Goal: Information Seeking & Learning: Check status

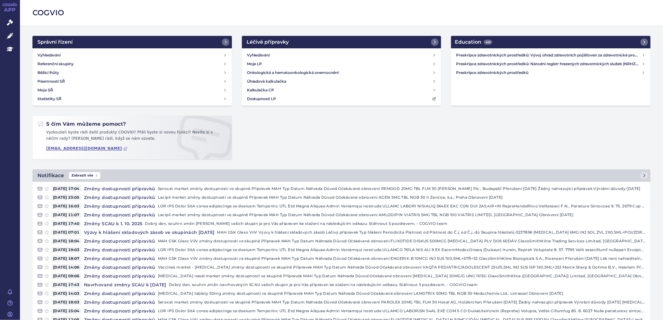
click at [260, 50] on div "Vyhledávání Moje LP Onkologická a hematoonkologická onemocnění Úhradová kalkula…" at bounding box center [342, 76] width 200 height 57
click at [260, 53] on h4 "Vyhledávání" at bounding box center [258, 55] width 23 height 6
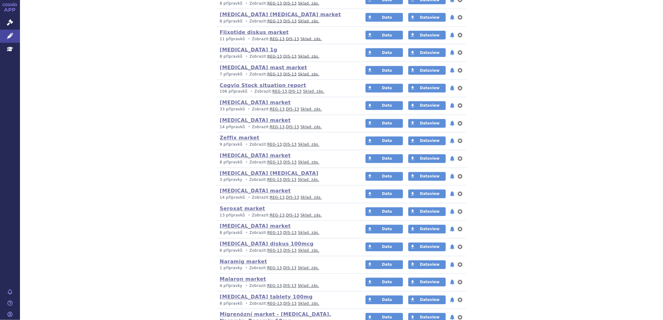
scroll to position [763, 0]
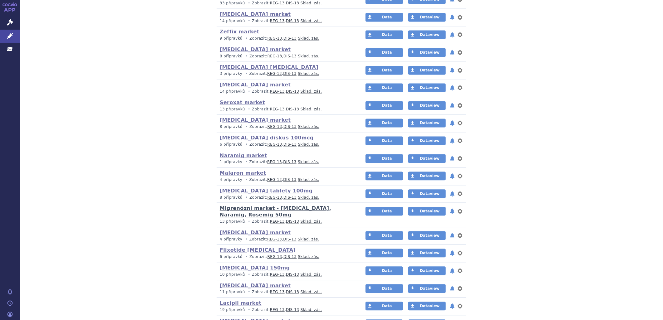
click at [248, 209] on link "Migrenózní market - [MEDICAL_DATA], Naramig, Rosemig 50mg" at bounding box center [276, 212] width 112 height 12
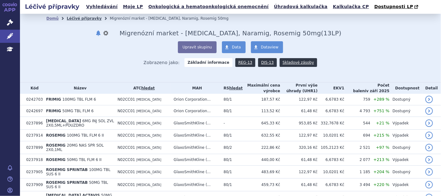
click at [76, 18] on link "Léčivé přípravky" at bounding box center [84, 18] width 35 height 4
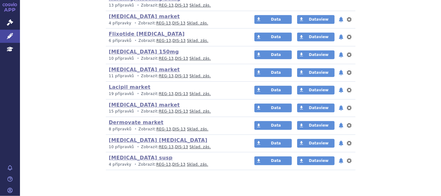
scroll to position [987, 0]
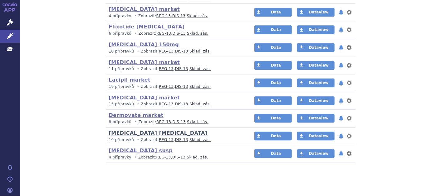
click at [133, 130] on link "Avamys nasal spray" at bounding box center [158, 133] width 99 height 6
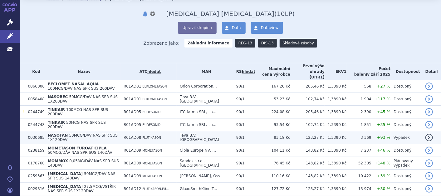
scroll to position [35, 0]
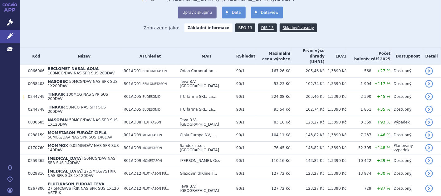
click at [241, 30] on link "REG-13" at bounding box center [246, 27] width 20 height 9
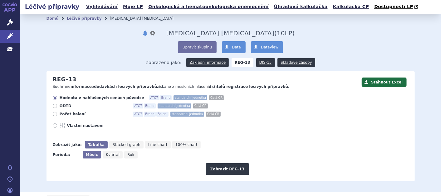
click at [53, 112] on icon at bounding box center [55, 114] width 4 height 4
click at [53, 113] on input "Počet balení ATC7 Brand Balení standardní jednotka Celá ČR" at bounding box center [55, 115] width 4 height 4
radio input "true"
click at [235, 169] on button "Zobrazit REG-13" at bounding box center [228, 169] width 44 height 12
click at [260, 62] on link "DIS-13" at bounding box center [265, 62] width 19 height 9
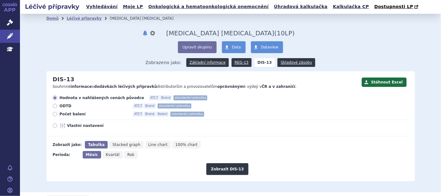
click at [54, 112] on label "Počet balení ATC7 Brand Balení standardní jednotka" at bounding box center [231, 114] width 356 height 5
click at [54, 113] on input "Počet balení ATC7 Brand Balení standardní jednotka" at bounding box center [55, 115] width 4 height 4
radio input "true"
click at [235, 169] on button "Zobrazit DIS-13" at bounding box center [227, 169] width 42 height 12
click at [73, 18] on link "Léčivé přípravky" at bounding box center [84, 18] width 35 height 4
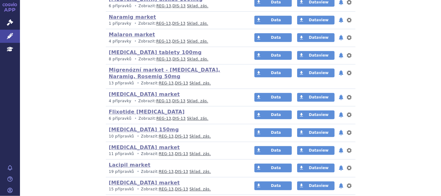
scroll to position [972, 0]
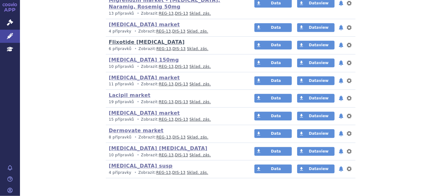
click at [138, 39] on link "Flixotide inhaler" at bounding box center [147, 42] width 76 height 6
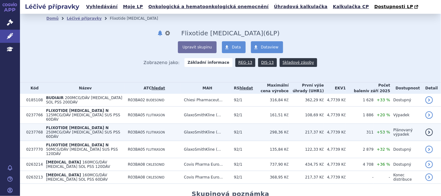
click at [62, 126] on span "FLIXOTIDE INHALER N" at bounding box center [77, 128] width 63 height 4
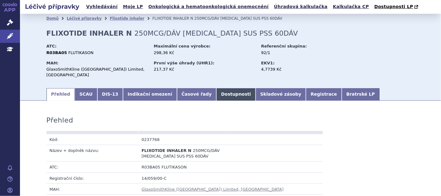
click at [216, 91] on link "Dostupnosti" at bounding box center [235, 94] width 39 height 12
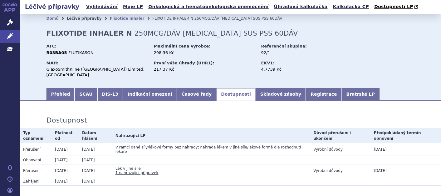
click at [73, 19] on link "Léčivé přípravky" at bounding box center [84, 18] width 35 height 4
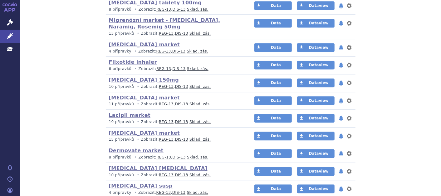
scroll to position [918, 0]
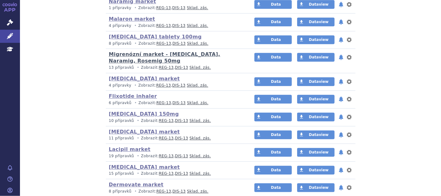
click at [182, 51] on link "Migrenózní market - [MEDICAL_DATA], Naramig, Rosemig 50mg" at bounding box center [165, 57] width 112 height 12
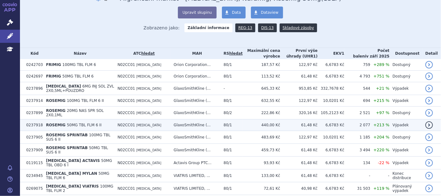
scroll to position [69, 0]
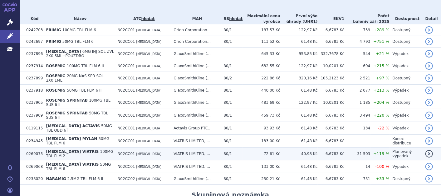
click at [67, 149] on span "[MEDICAL_DATA] VIATRIS" at bounding box center [72, 151] width 53 height 4
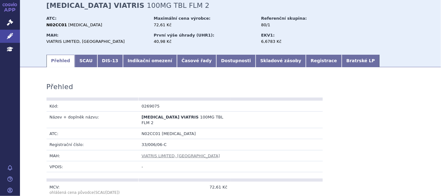
scroll to position [35, 0]
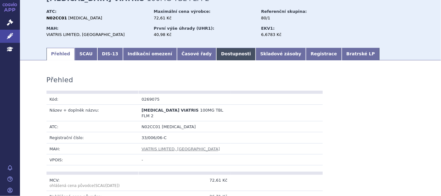
click at [217, 57] on link "Dostupnosti" at bounding box center [235, 54] width 39 height 12
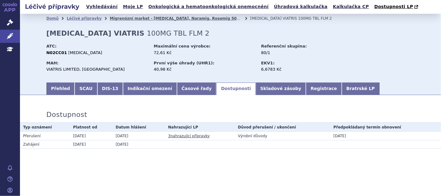
click at [119, 19] on link "Migrenózní market - [MEDICAL_DATA], Naramig, Rosemig 50mg" at bounding box center [177, 18] width 134 height 4
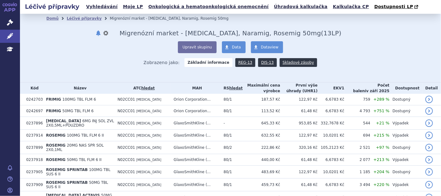
scroll to position [69, 0]
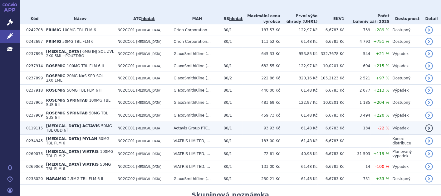
click at [65, 124] on span "SUMATRIPTAN ACTAVIS" at bounding box center [73, 126] width 54 height 4
